Goal: Task Accomplishment & Management: Manage account settings

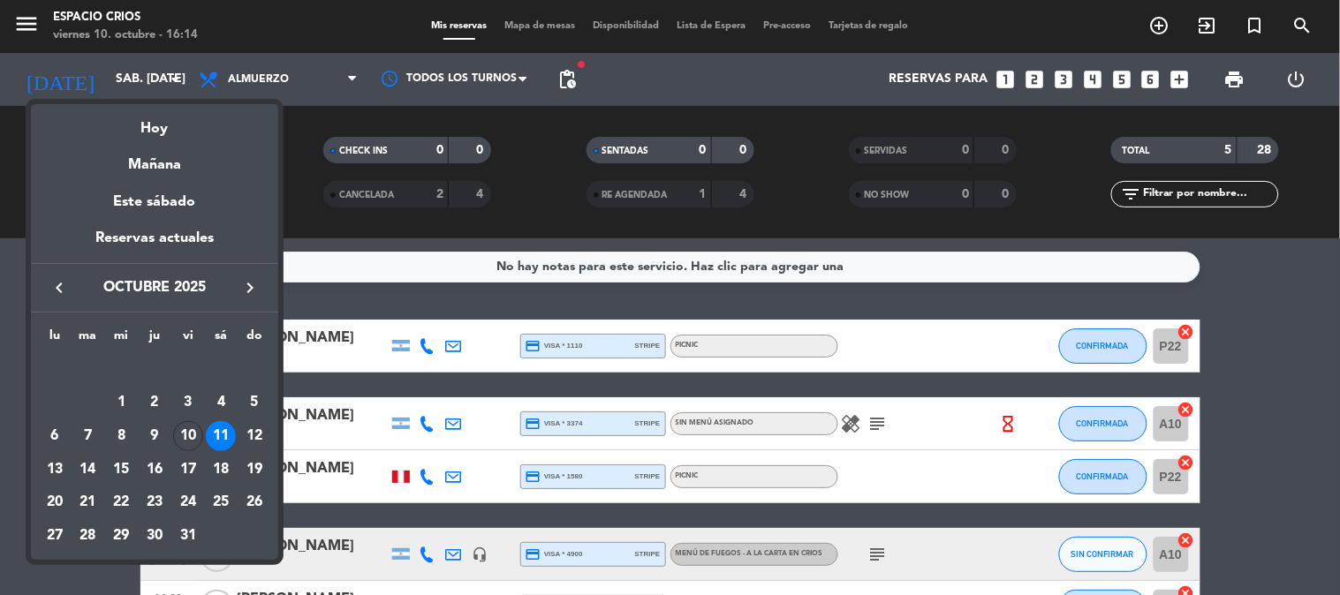
scroll to position [126, 0]
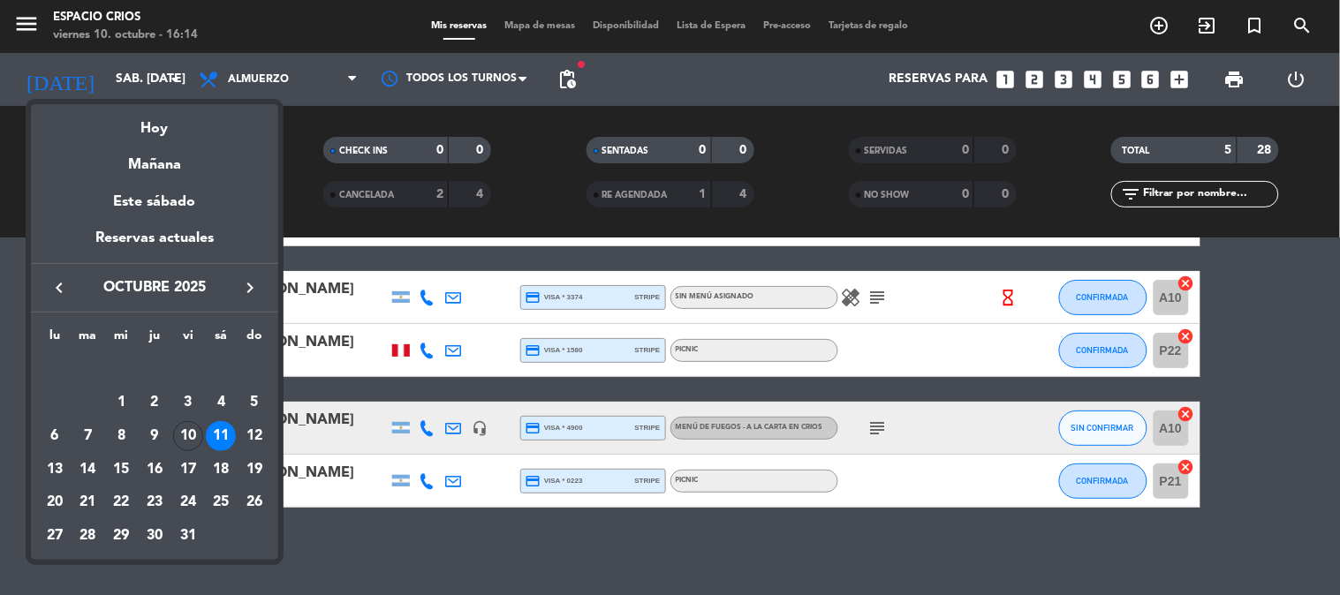
click at [253, 284] on icon "keyboard_arrow_right" at bounding box center [249, 287] width 21 height 21
click at [218, 466] on div "22" at bounding box center [221, 470] width 30 height 30
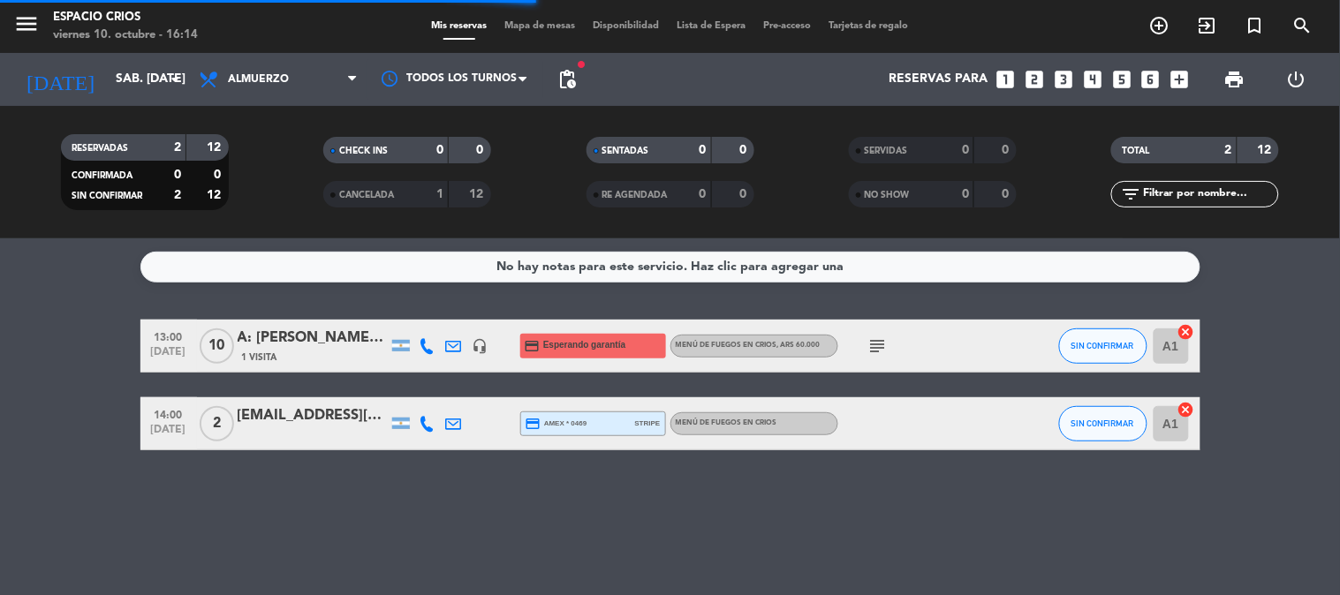
scroll to position [0, 0]
click at [932, 334] on div "subject" at bounding box center [917, 346] width 159 height 52
click at [463, 348] on div at bounding box center [454, 346] width 27 height 52
click at [456, 345] on icon at bounding box center [454, 346] width 16 height 16
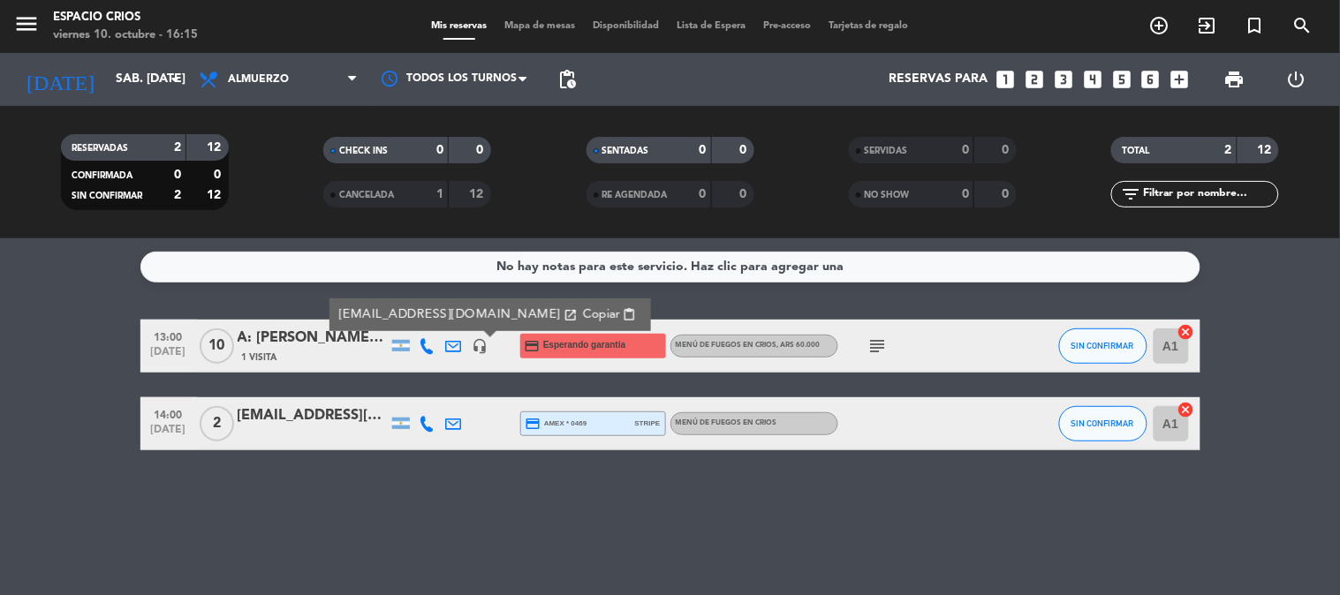
click at [623, 313] on span "content_paste" at bounding box center [629, 314] width 13 height 13
click at [106, 39] on div "viernes 10. octubre - 16:18" at bounding box center [125, 36] width 145 height 18
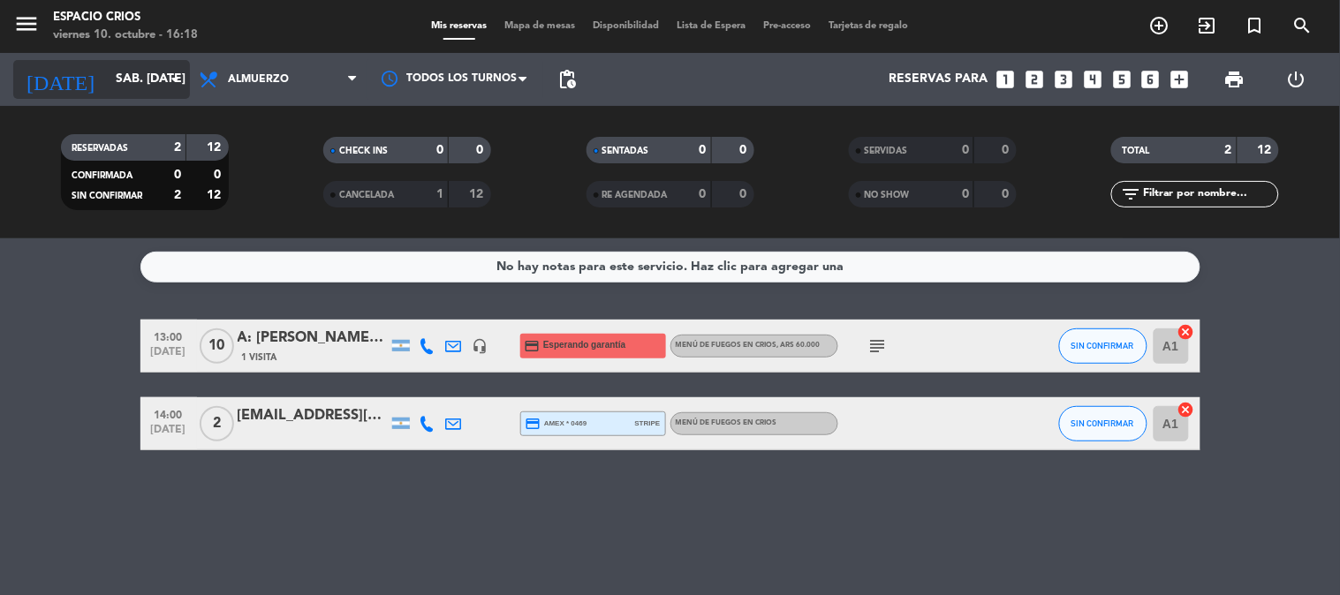
click at [113, 85] on input "sáb. [DATE]" at bounding box center [191, 80] width 168 height 32
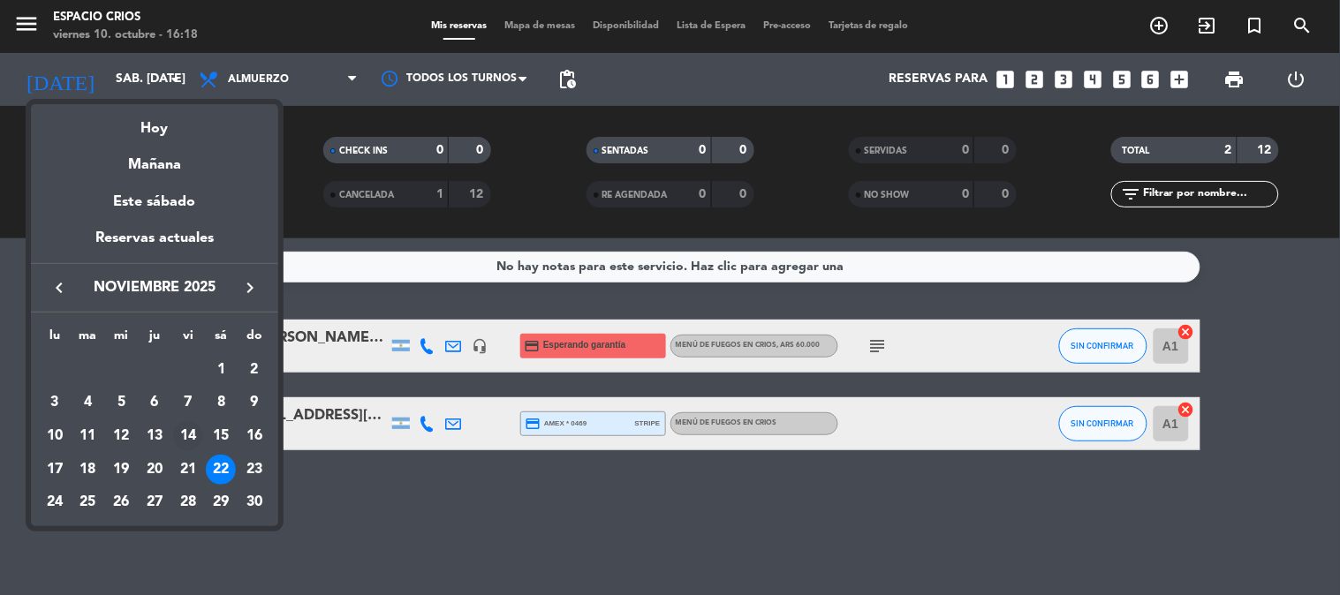
click at [192, 439] on div "14" at bounding box center [188, 436] width 30 height 30
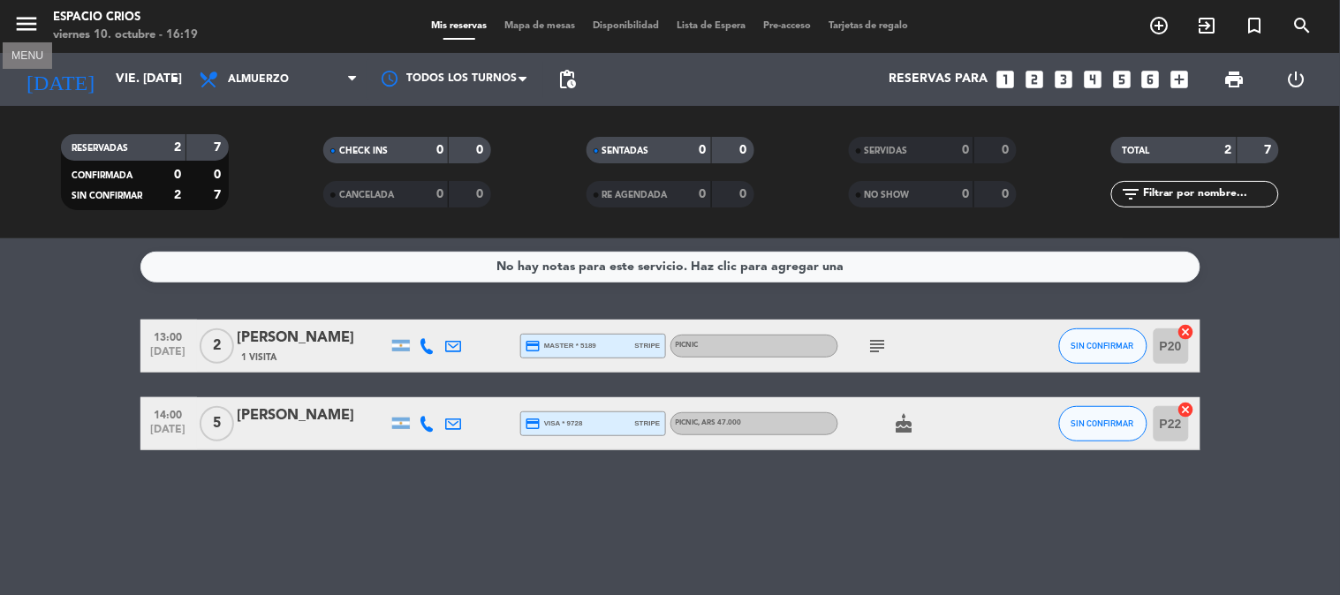
click at [25, 12] on icon "menu" at bounding box center [26, 24] width 27 height 27
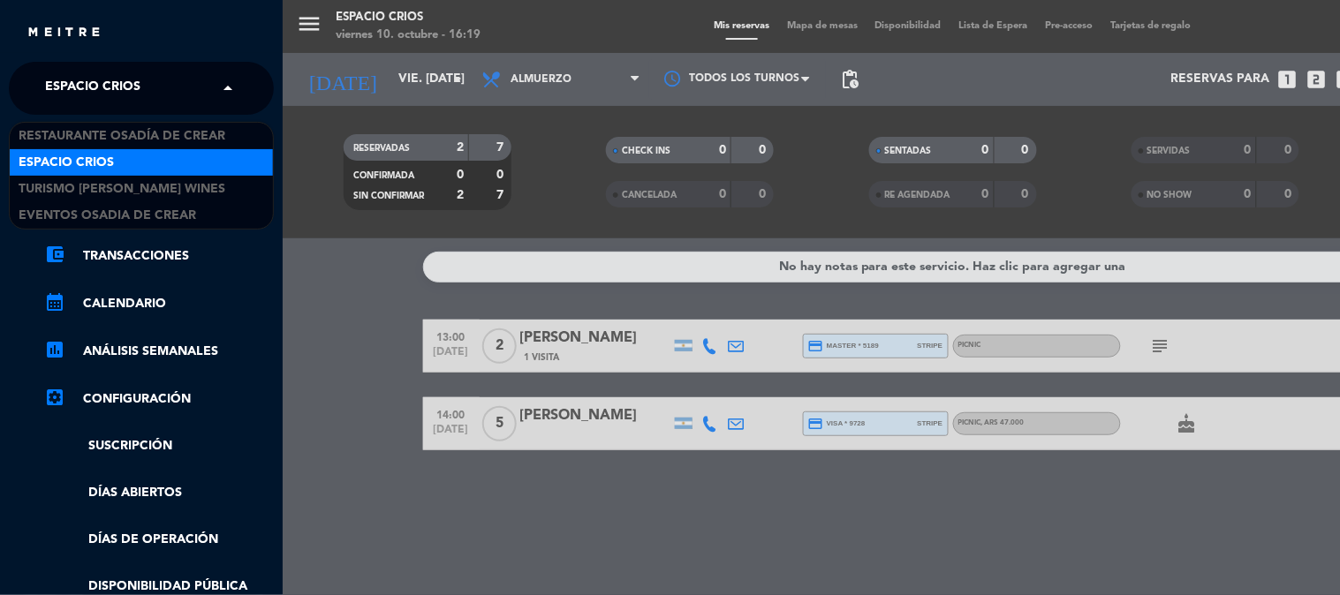
click at [163, 99] on div "× Espacio Crios" at bounding box center [102, 88] width 129 height 37
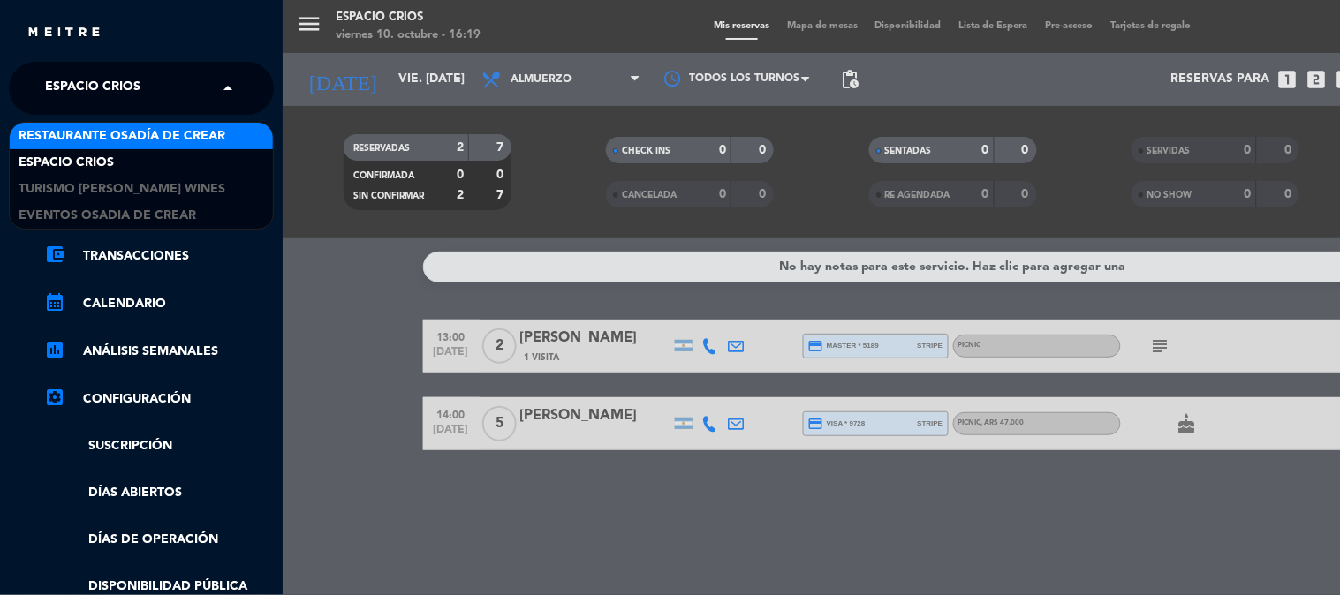
click at [180, 81] on input "text" at bounding box center [143, 89] width 216 height 39
click at [214, 127] on span "Restaurante Osadía de Crear" at bounding box center [122, 136] width 207 height 20
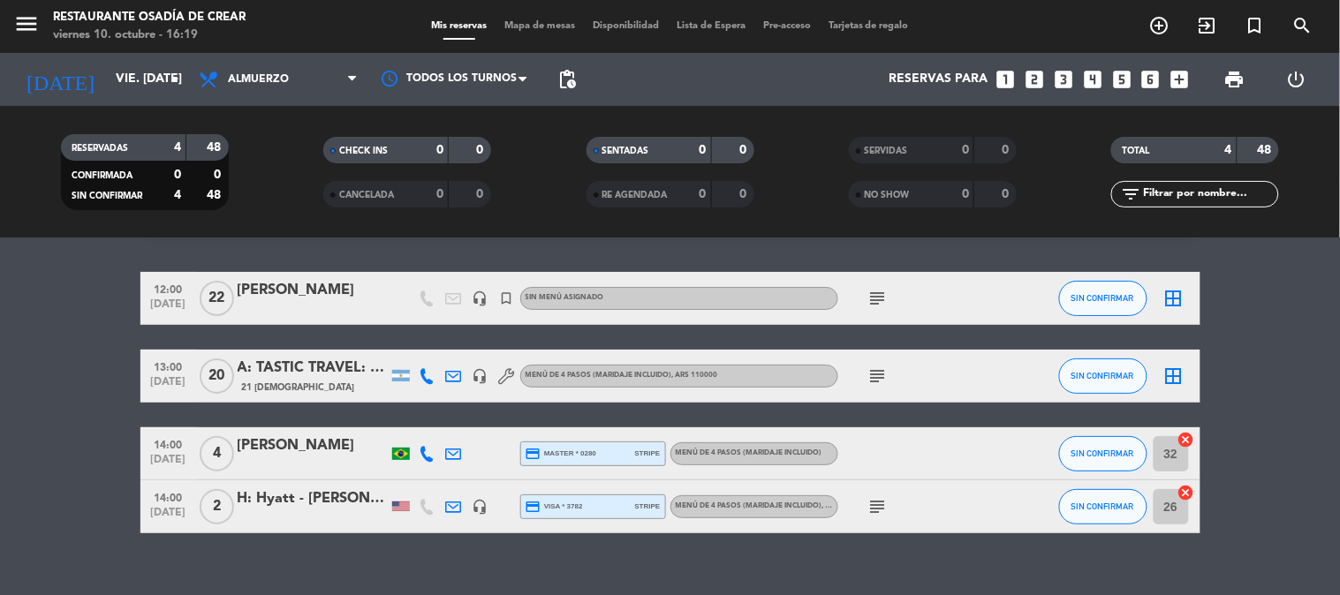
scroll to position [73, 0]
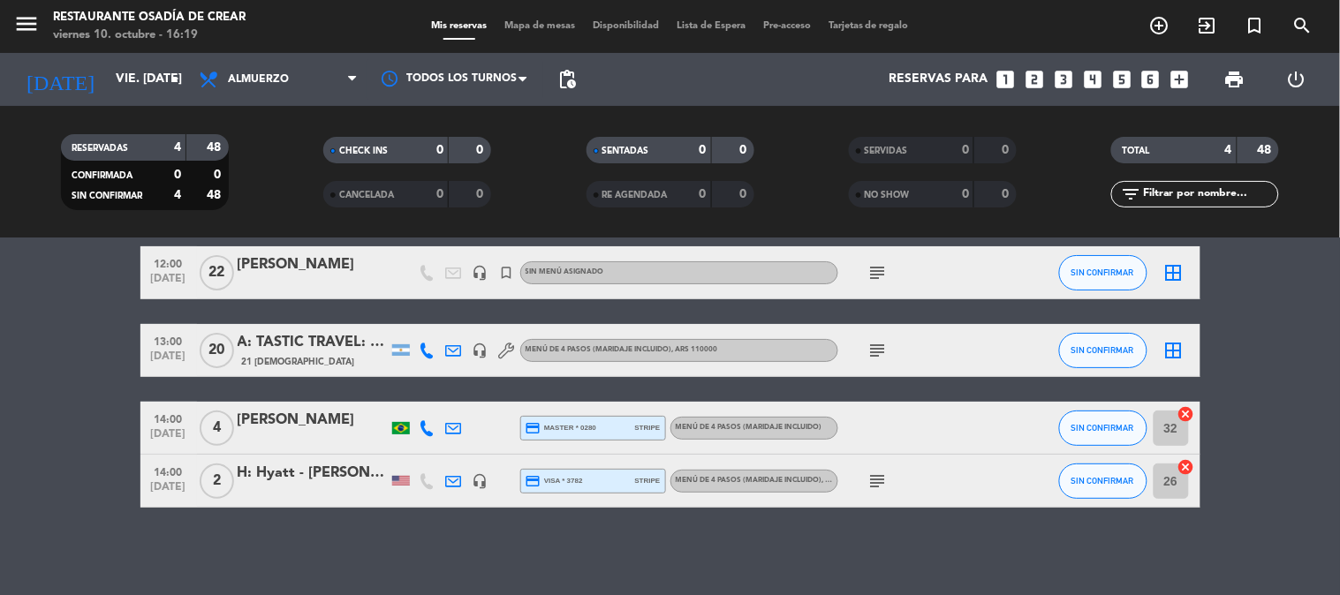
click at [322, 345] on div "A: TASTIC TRAVEL: GRUPO CANVAS x 20" at bounding box center [313, 342] width 150 height 23
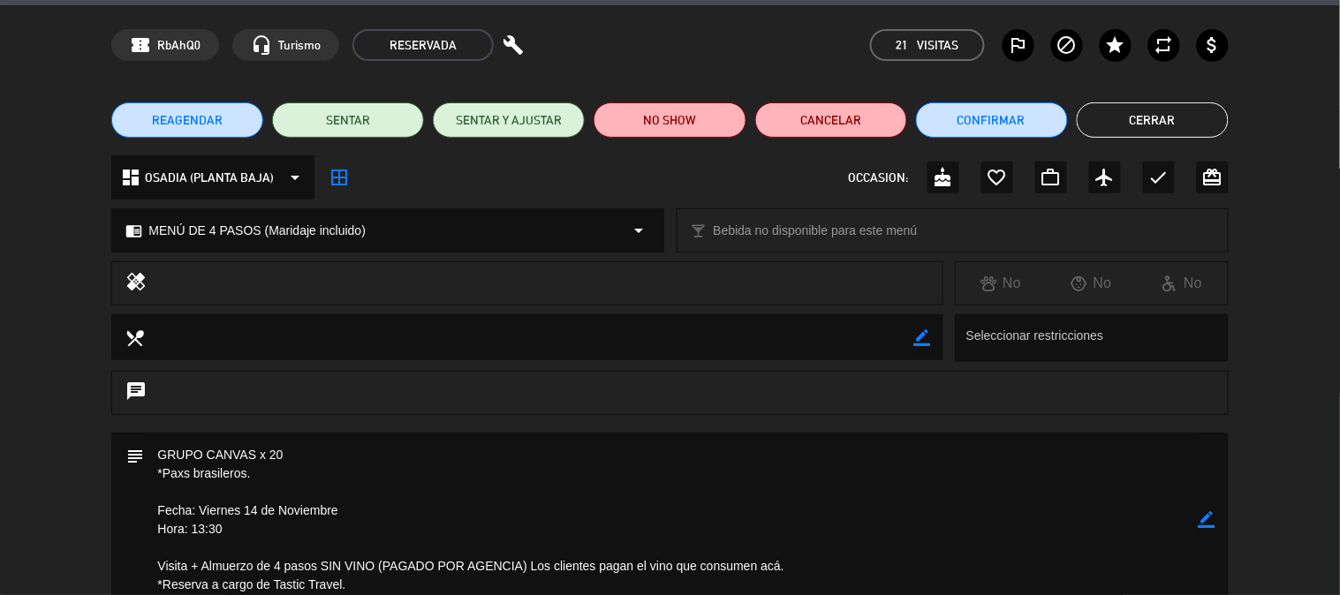
scroll to position [0, 0]
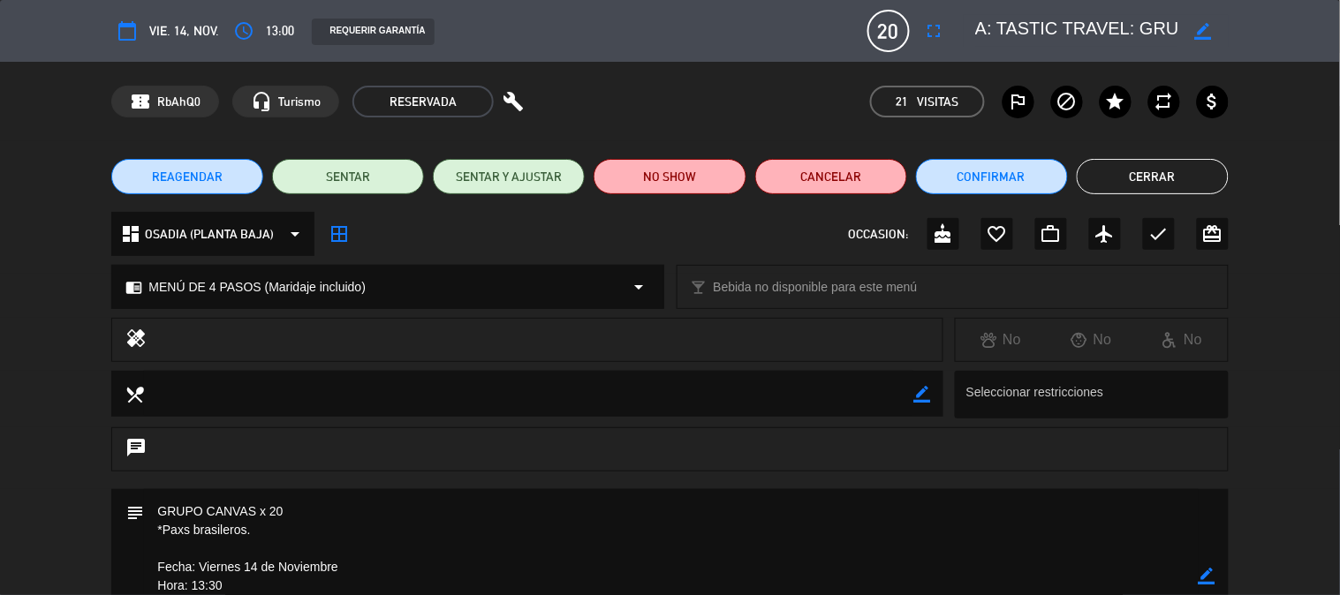
click at [1145, 175] on button "Cerrar" at bounding box center [1153, 176] width 152 height 35
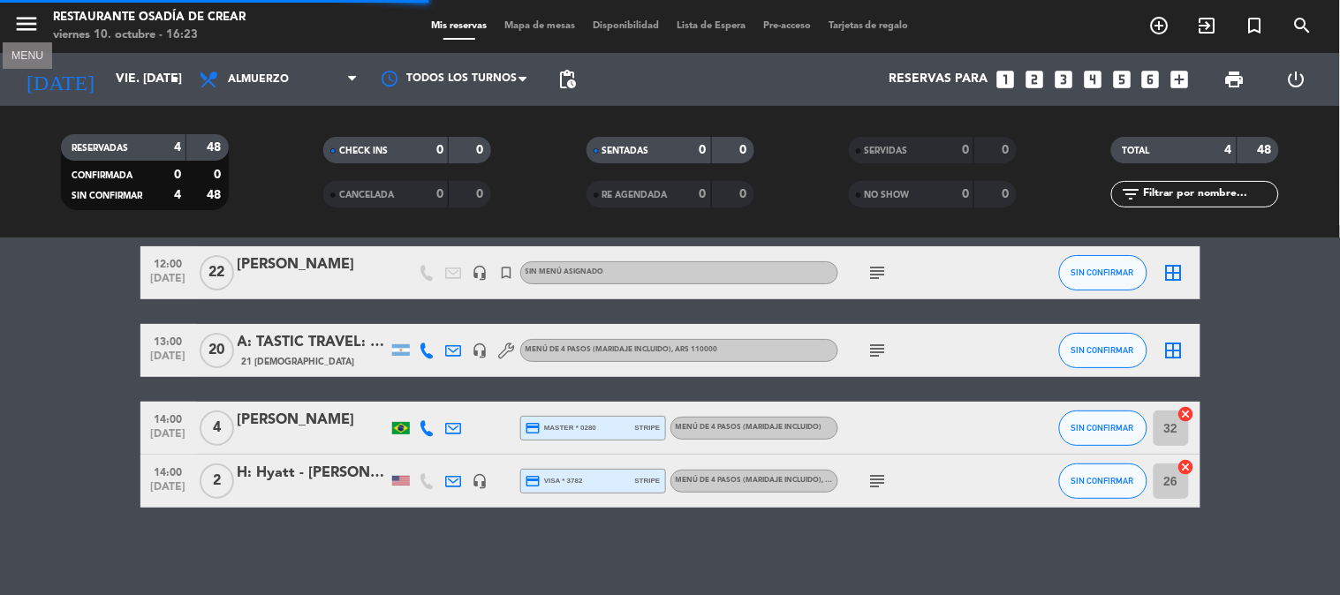
click at [22, 22] on icon "menu" at bounding box center [26, 24] width 27 height 27
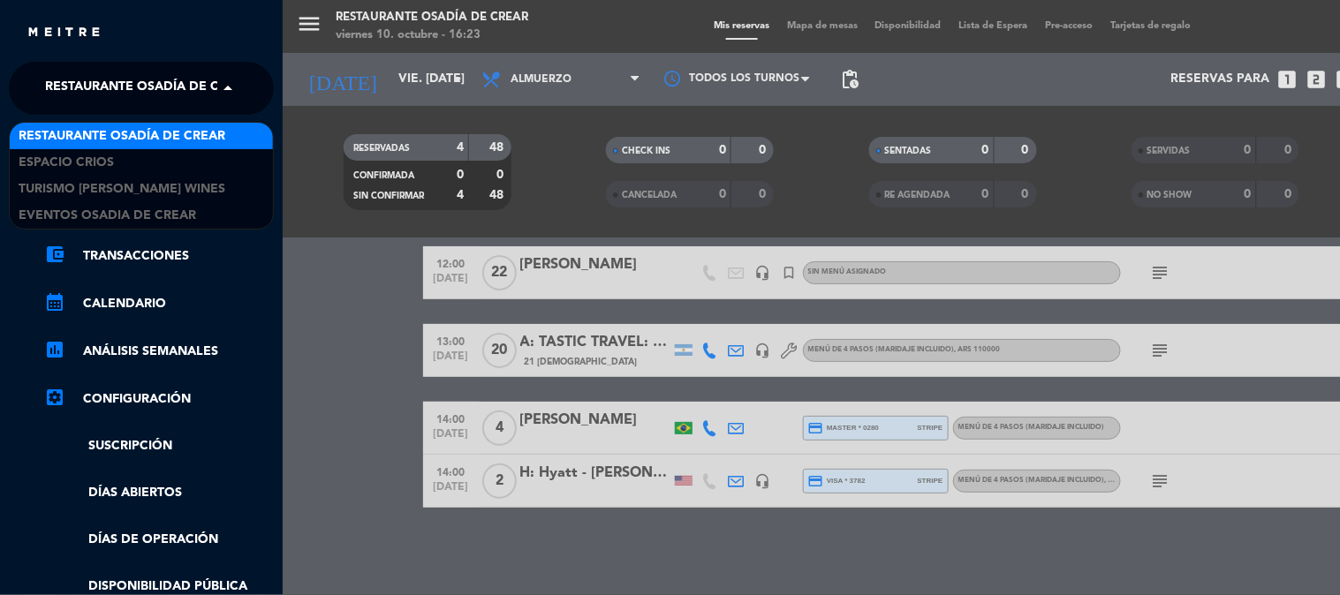
click at [174, 92] on span "Restaurante Osadía de Crear" at bounding box center [148, 88] width 207 height 37
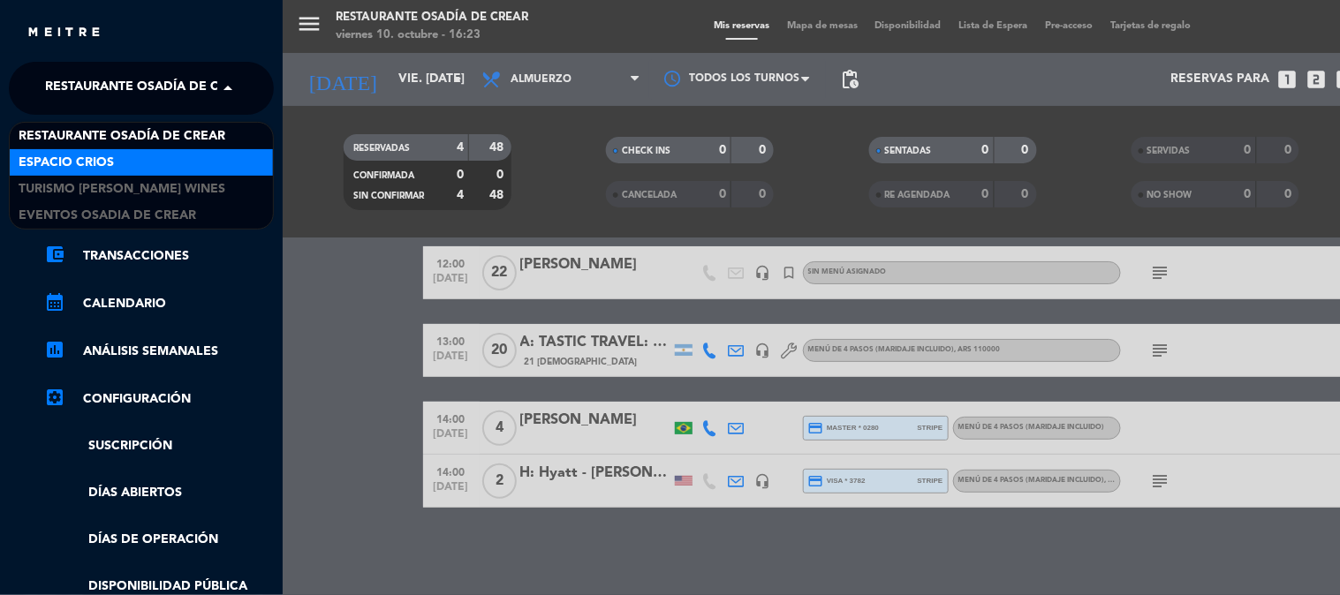
click at [184, 170] on div "Espacio Crios" at bounding box center [141, 162] width 263 height 27
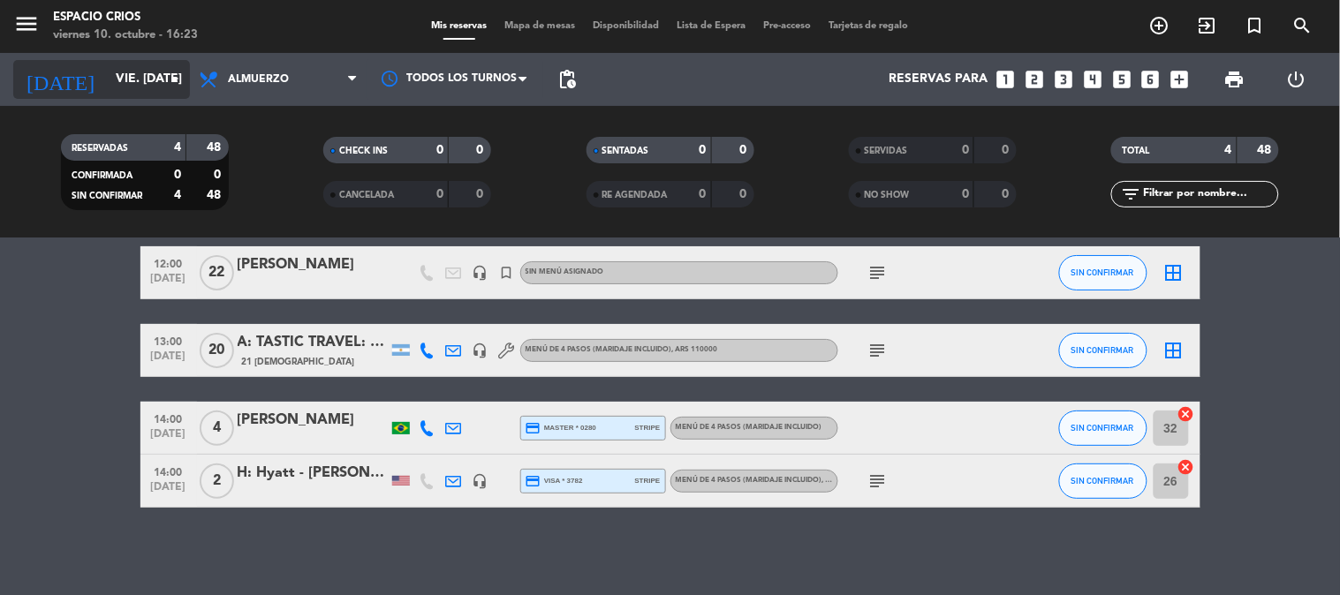
click at [136, 73] on input "vie. [DATE]" at bounding box center [191, 80] width 168 height 32
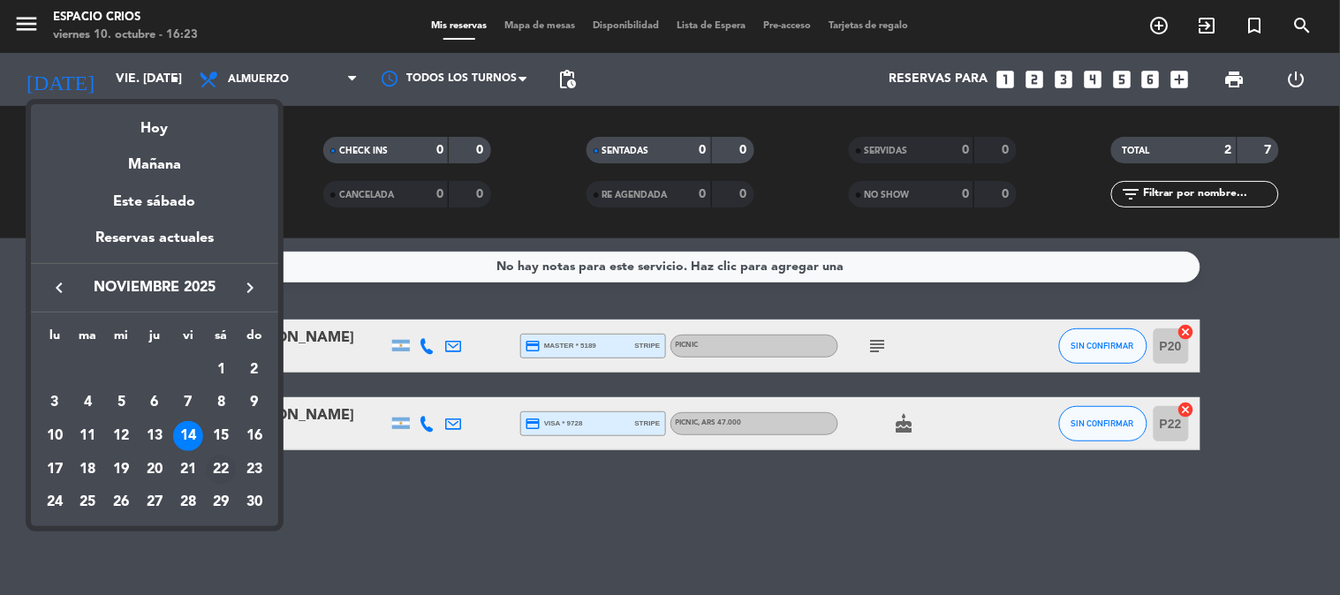
click at [216, 466] on div "22" at bounding box center [221, 470] width 30 height 30
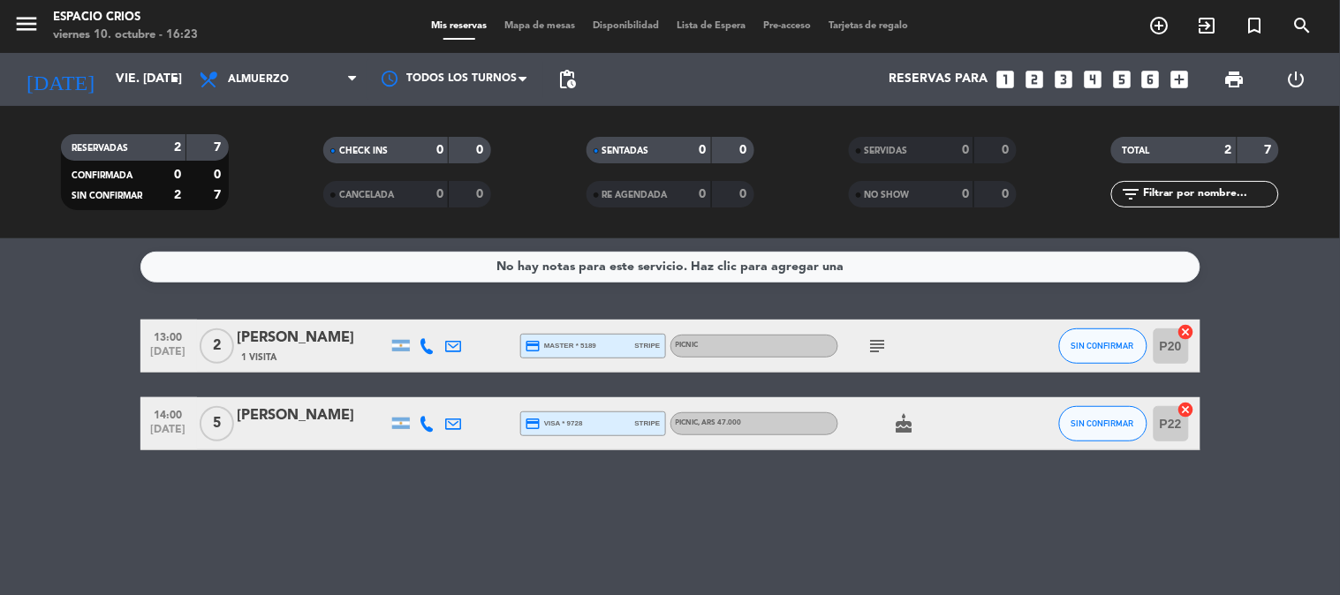
type input "sáb. [DATE]"
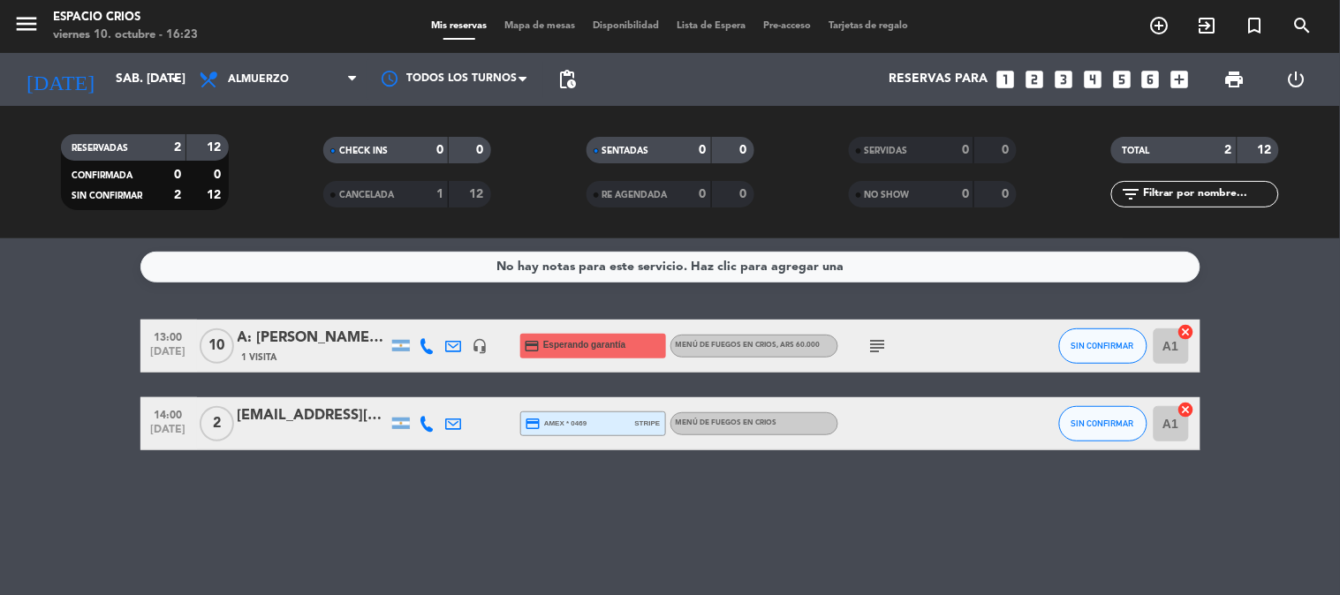
click at [343, 340] on div "A: [PERSON_NAME] DE BGA: [PERSON_NAME]" at bounding box center [313, 338] width 150 height 23
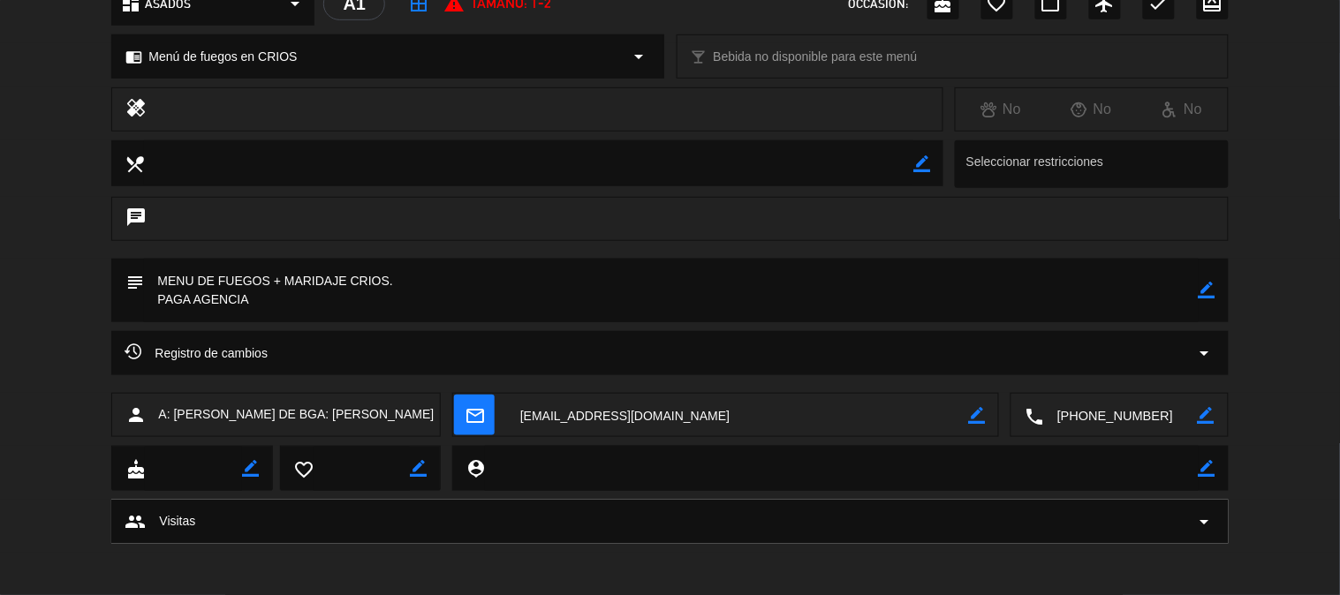
scroll to position [232, 0]
click at [979, 415] on icon "border_color" at bounding box center [976, 413] width 17 height 17
click at [837, 402] on textarea at bounding box center [737, 414] width 461 height 44
click at [579, 411] on textarea at bounding box center [737, 414] width 461 height 44
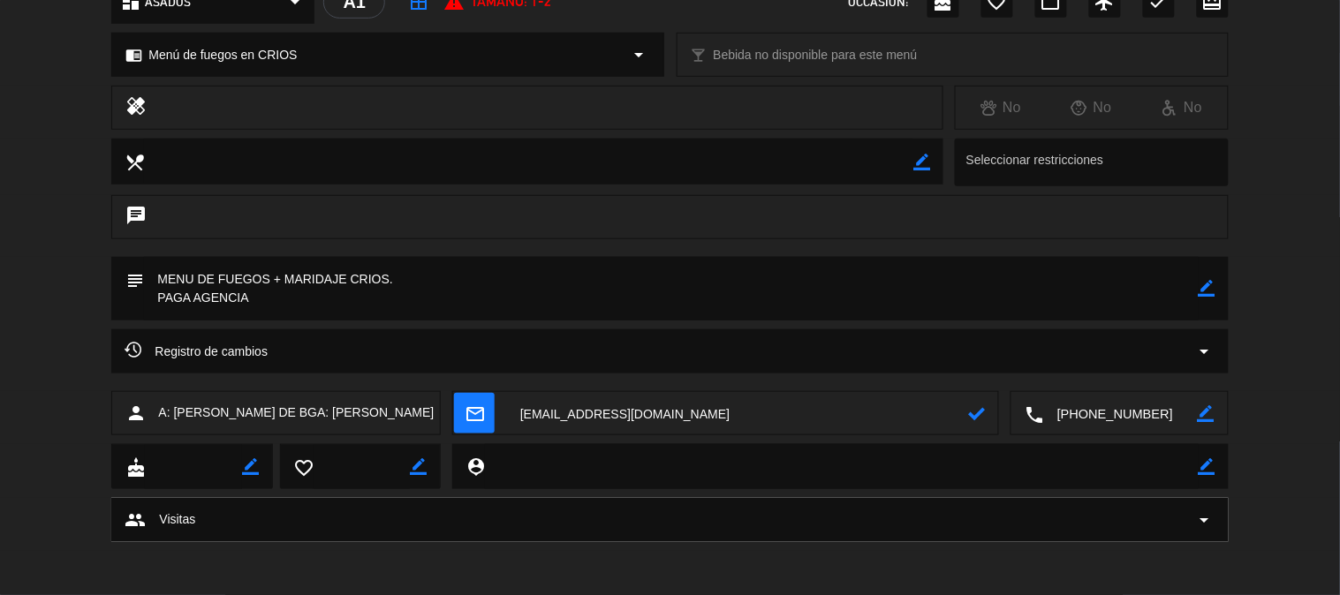
click at [579, 411] on textarea at bounding box center [737, 414] width 461 height 44
paste textarea "a [EMAIL_ADDRESS][DOMAIN_NAME]"
type textarea "[EMAIL_ADDRESS][DOMAIN_NAME]"
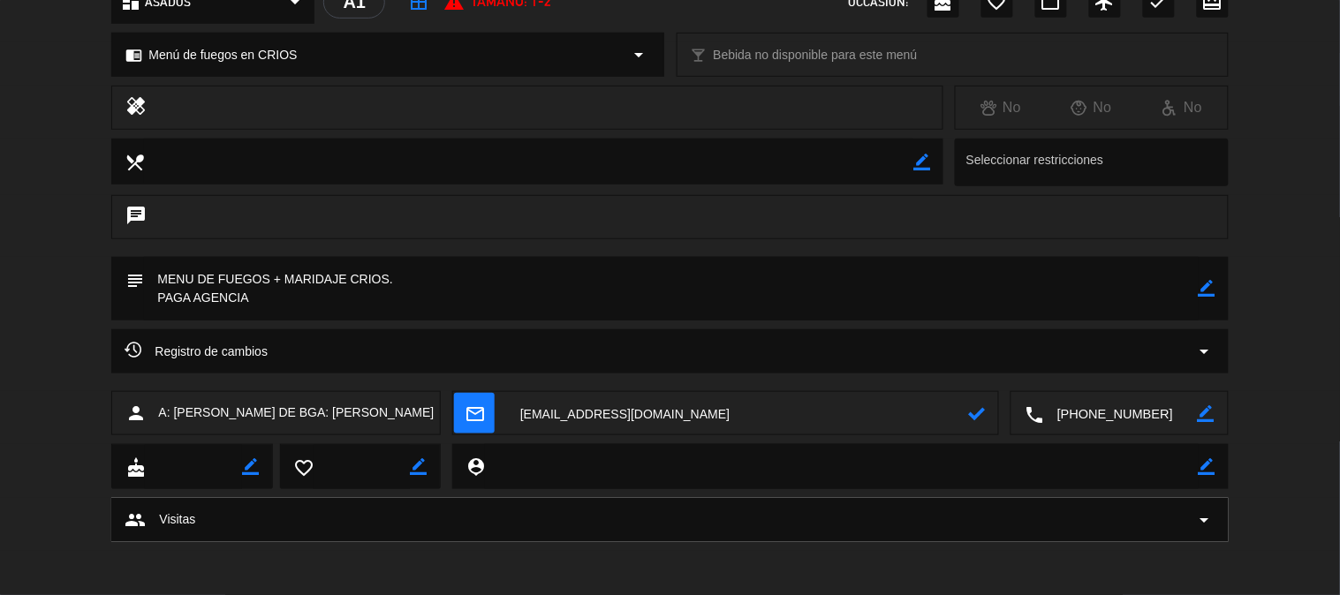
click at [985, 418] on icon at bounding box center [976, 413] width 17 height 17
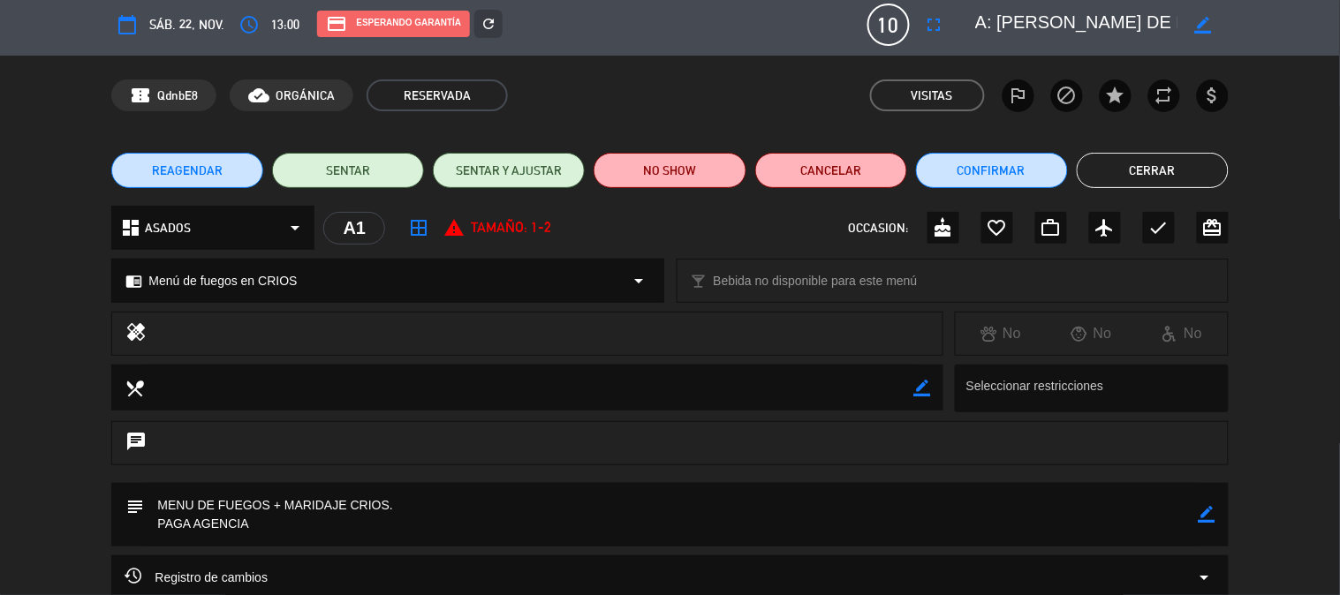
scroll to position [0, 0]
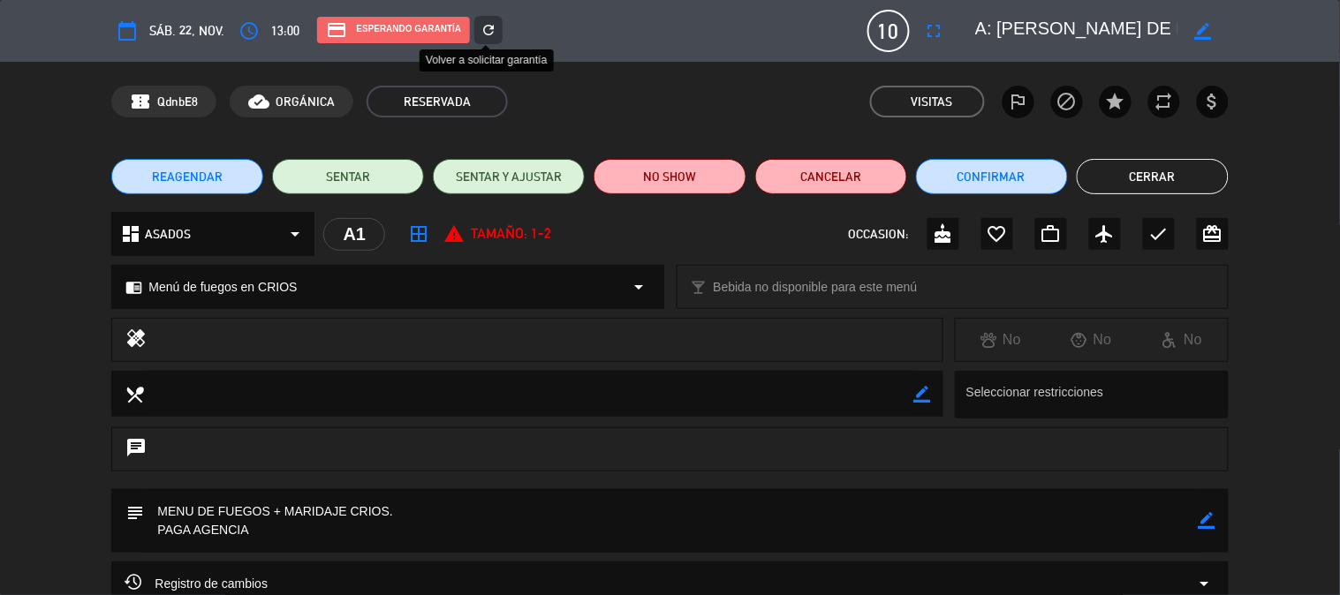
click at [486, 27] on icon "refresh" at bounding box center [489, 30] width 16 height 16
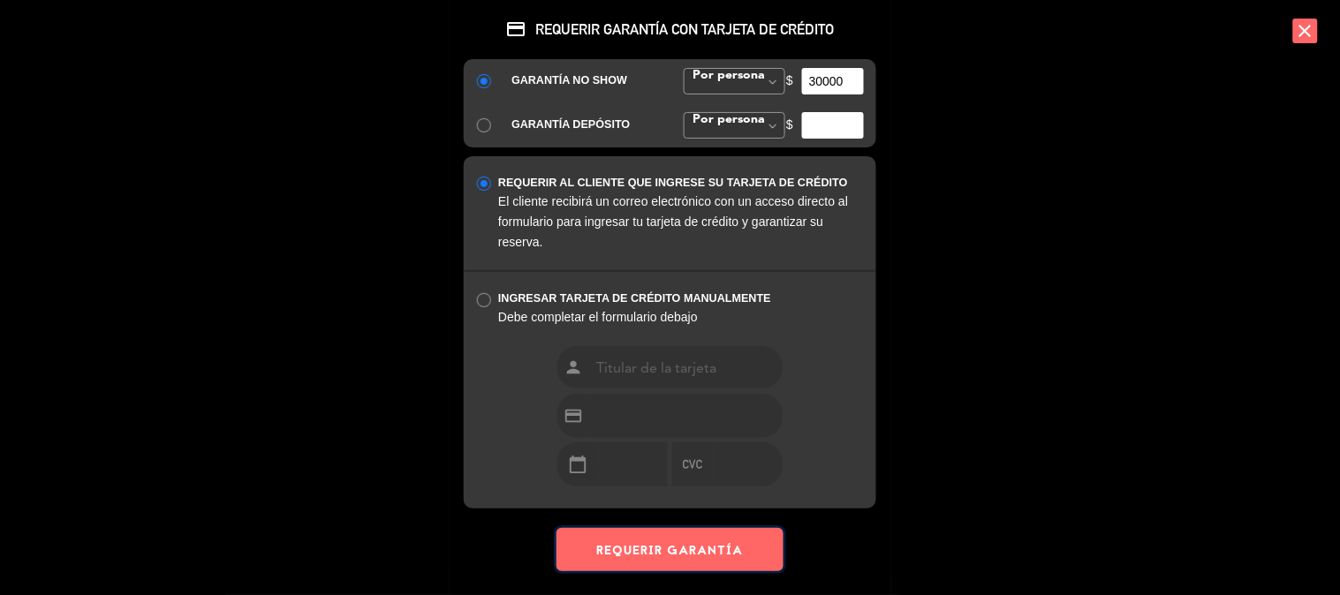
click at [703, 549] on button "REQUERIR GARANTÍA" at bounding box center [670, 549] width 226 height 43
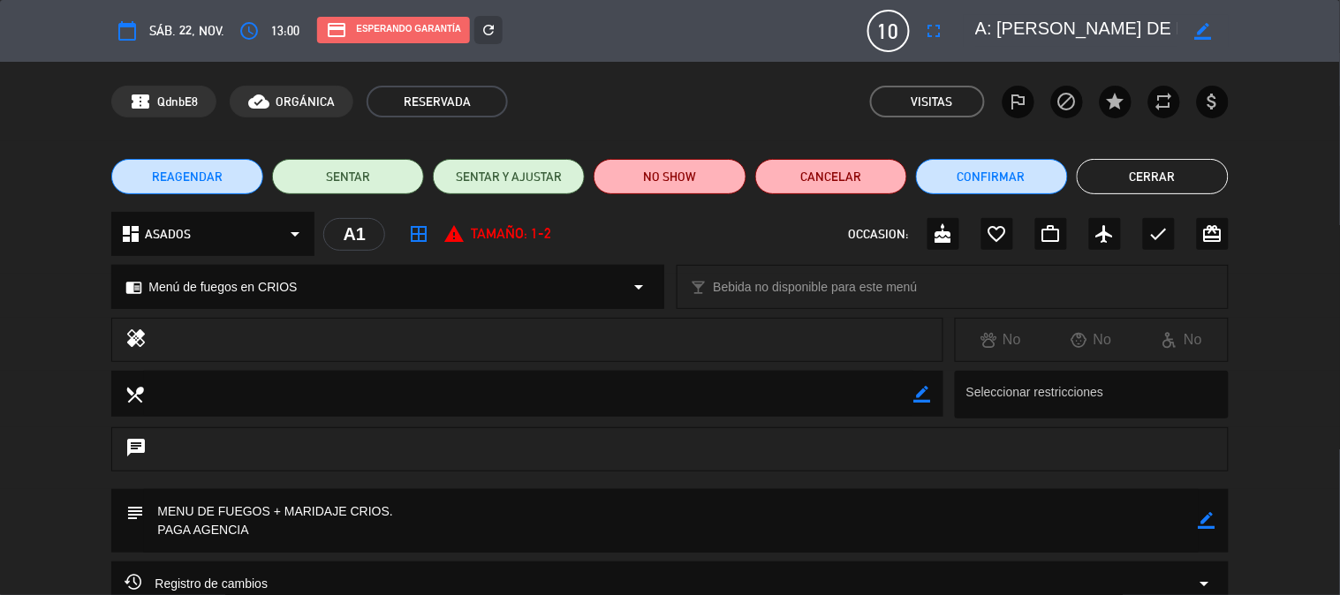
click at [1122, 177] on button "Cerrar" at bounding box center [1153, 176] width 152 height 35
click at [1122, 177] on div "TOTAL 2 12" at bounding box center [1195, 159] width 262 height 44
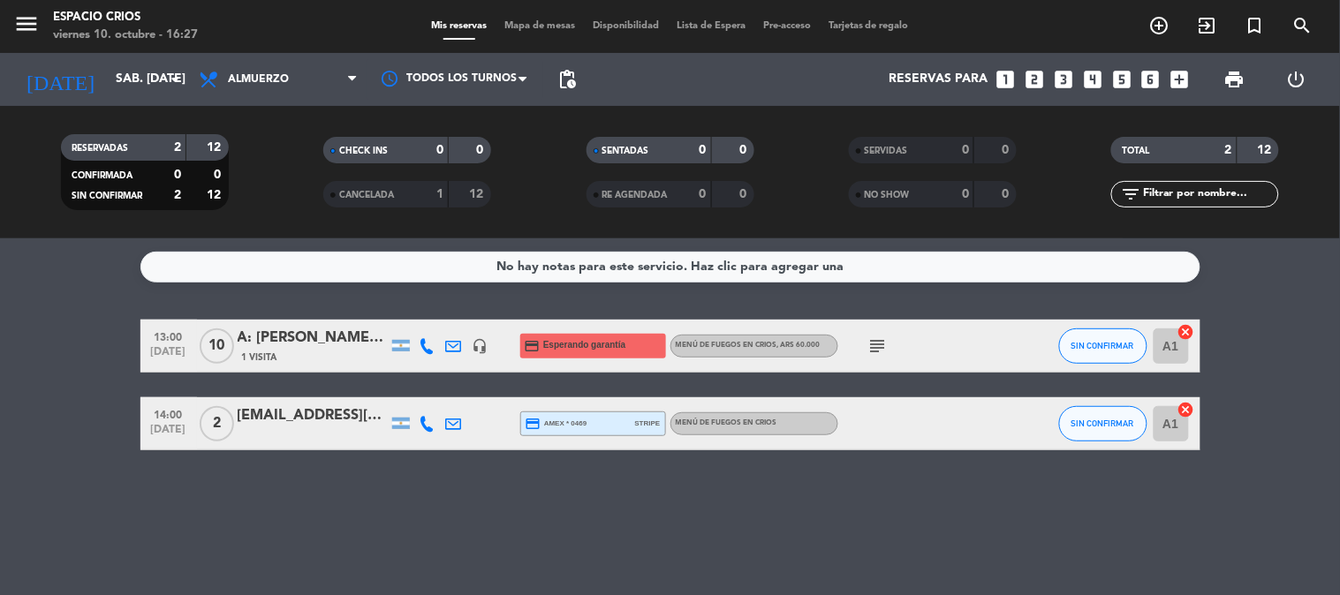
click at [27, 15] on icon "menu" at bounding box center [26, 24] width 27 height 27
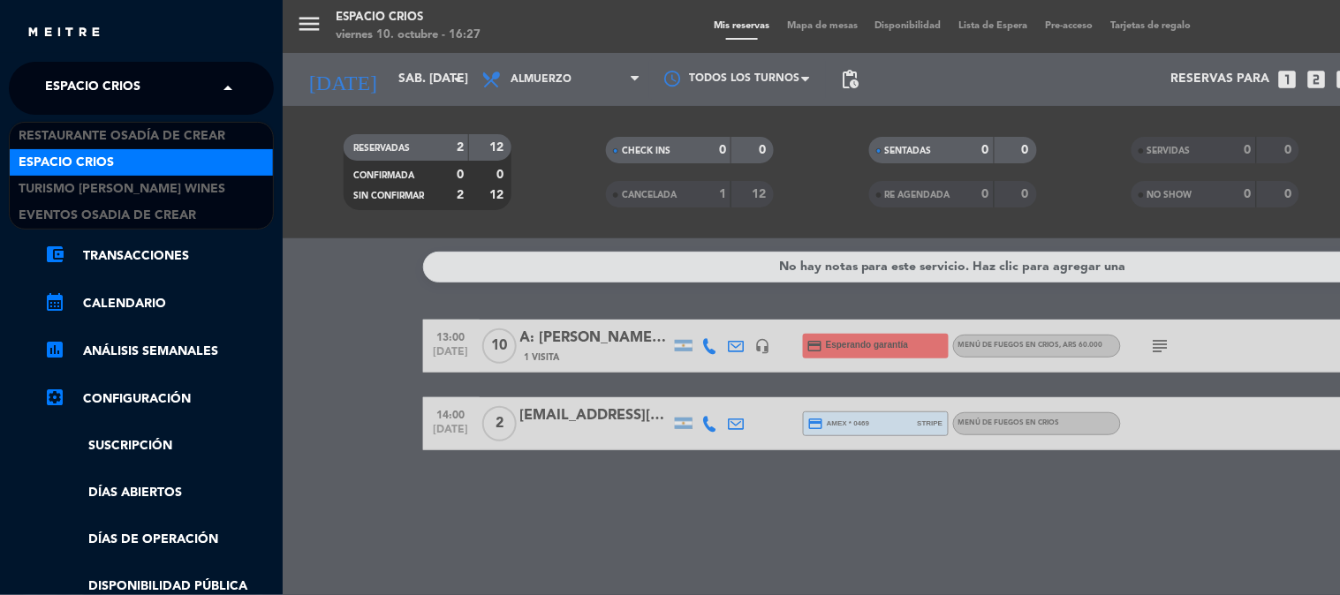
click at [128, 91] on span "Espacio Crios" at bounding box center [92, 88] width 95 height 37
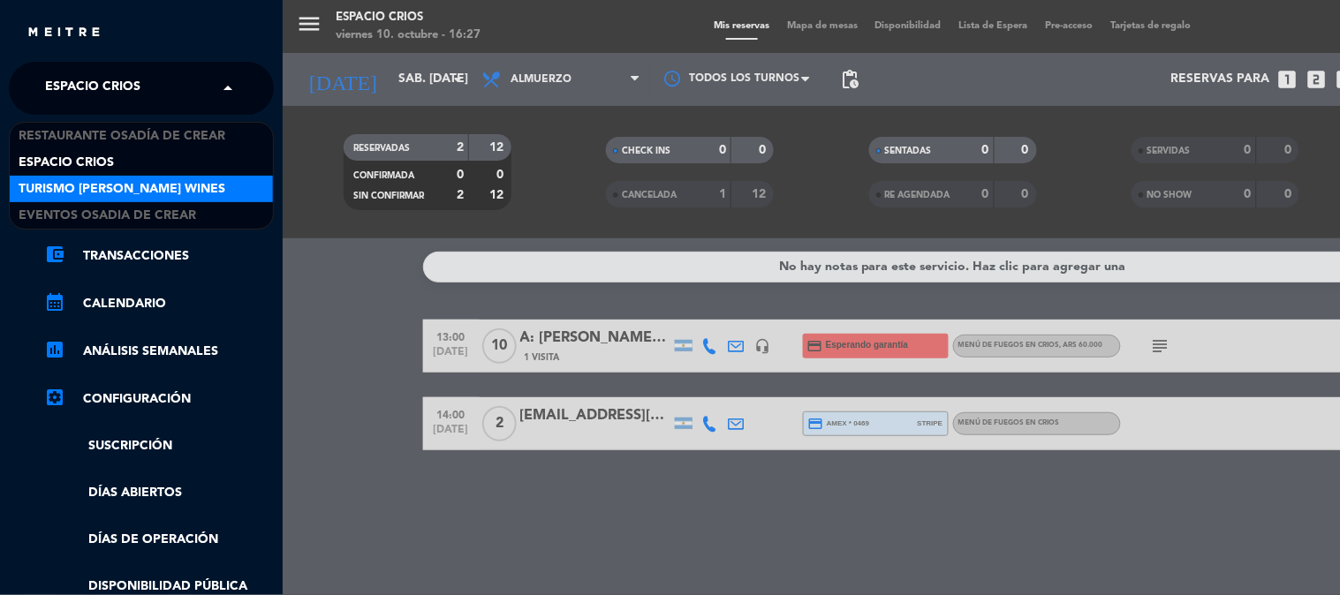
drag, startPoint x: 178, startPoint y: 174, endPoint x: 178, endPoint y: 189, distance: 15.0
click at [178, 189] on div "Restaurante Osadía [PERSON_NAME] Espacio Crios Turismo [PERSON_NAME] Wines Even…" at bounding box center [141, 176] width 263 height 106
click at [178, 187] on span "Turismo [PERSON_NAME] Wines" at bounding box center [122, 189] width 207 height 20
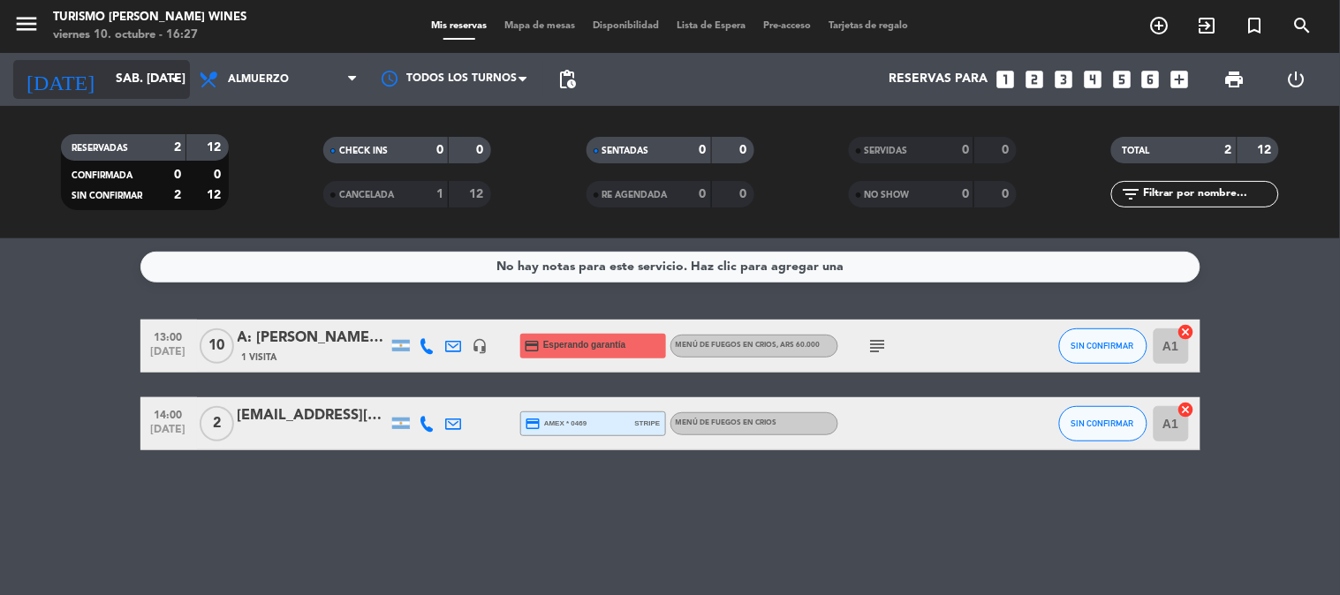
click at [110, 78] on input "sáb. [DATE]" at bounding box center [191, 80] width 168 height 32
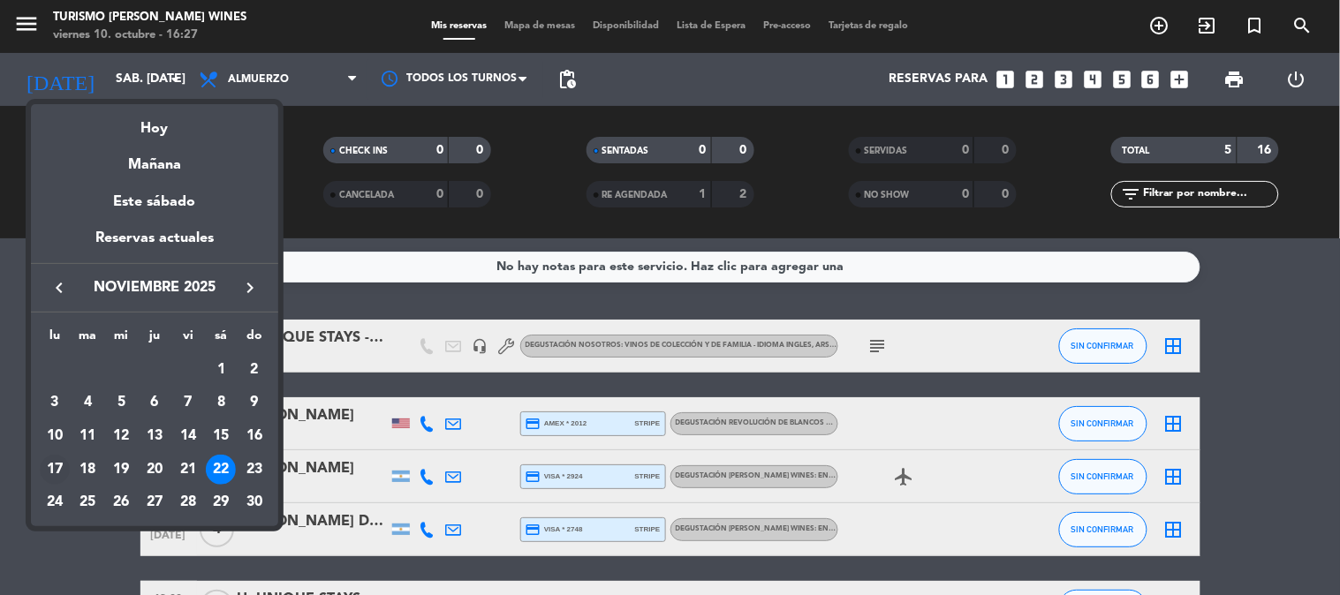
click at [57, 462] on div "17" at bounding box center [55, 470] width 30 height 30
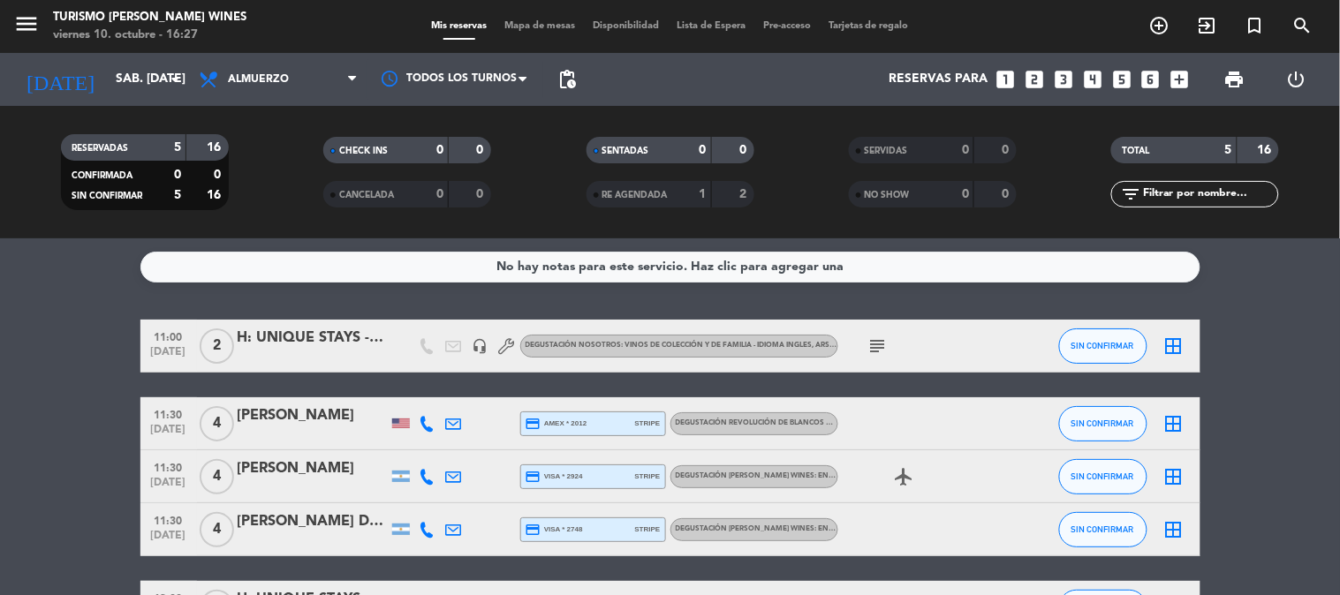
type input "lun. [DATE]"
